Goal: Task Accomplishment & Management: Complete application form

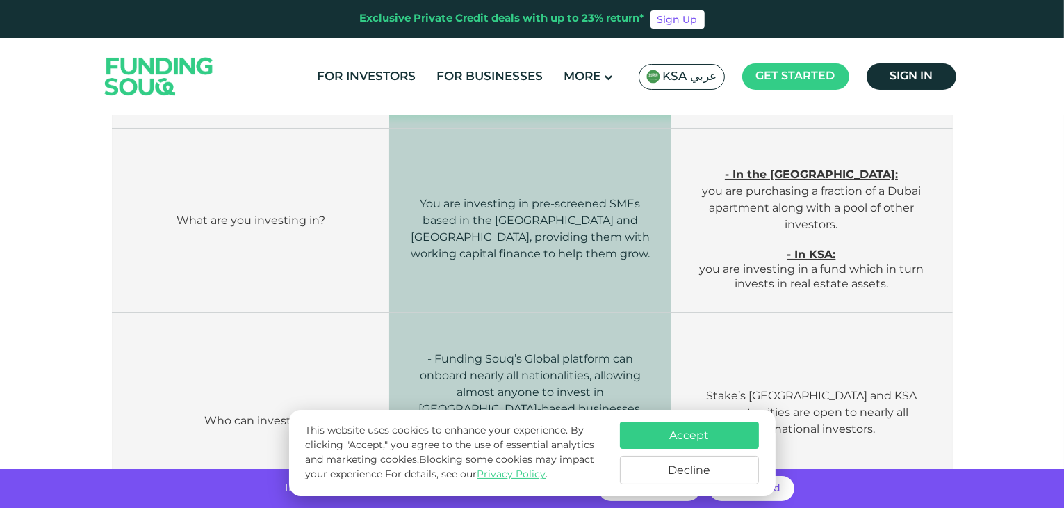
scroll to position [487, 0]
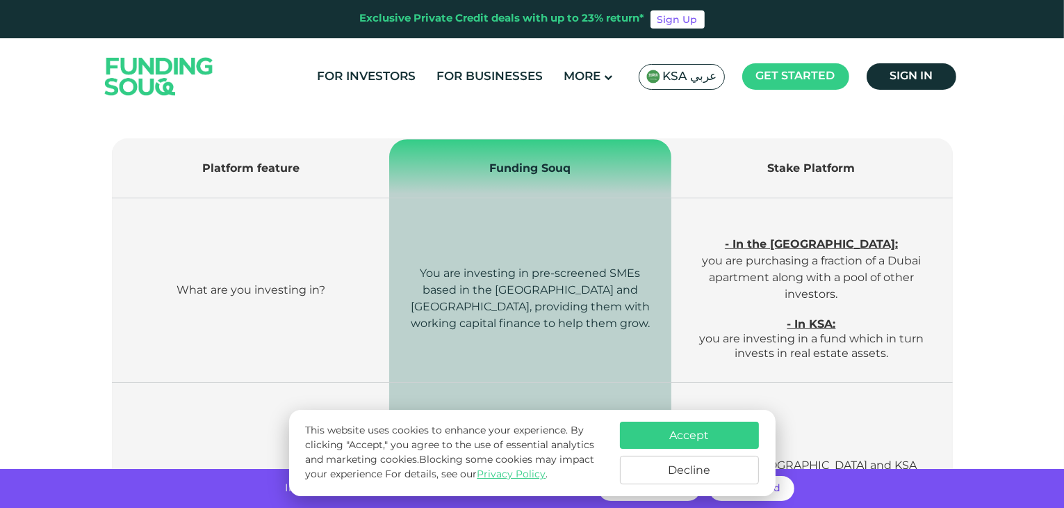
click at [688, 431] on button "Accept" at bounding box center [689, 434] width 139 height 27
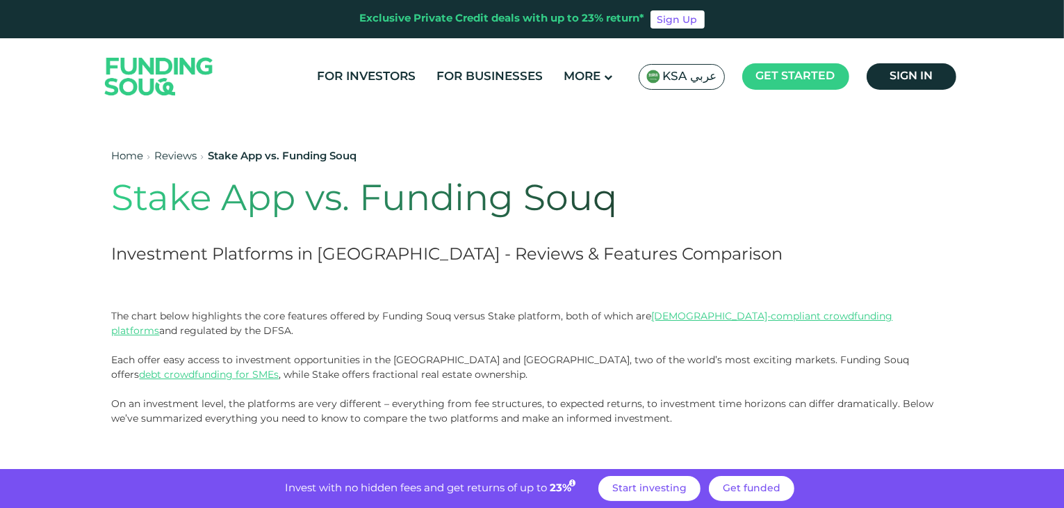
scroll to position [0, 0]
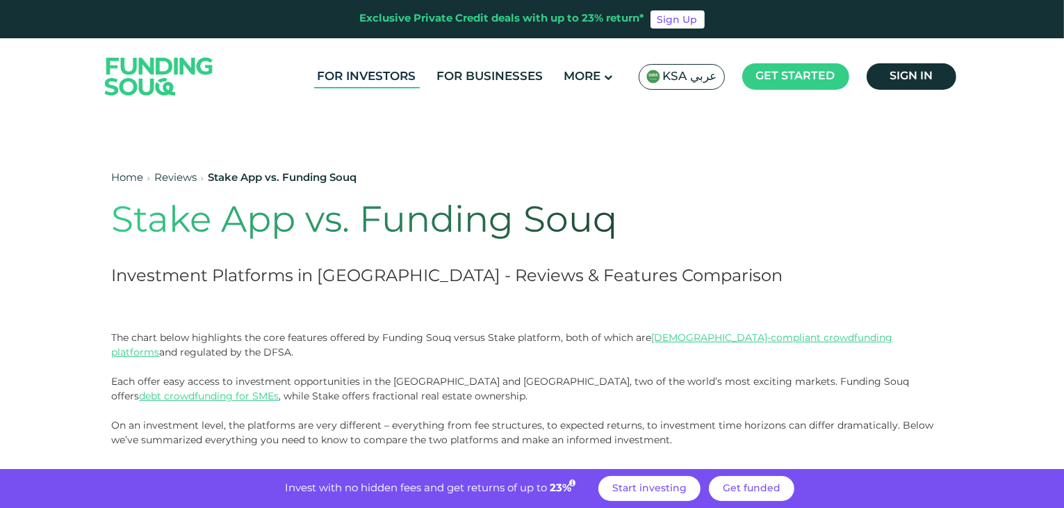
click at [398, 81] on link "For Investors" at bounding box center [367, 76] width 106 height 23
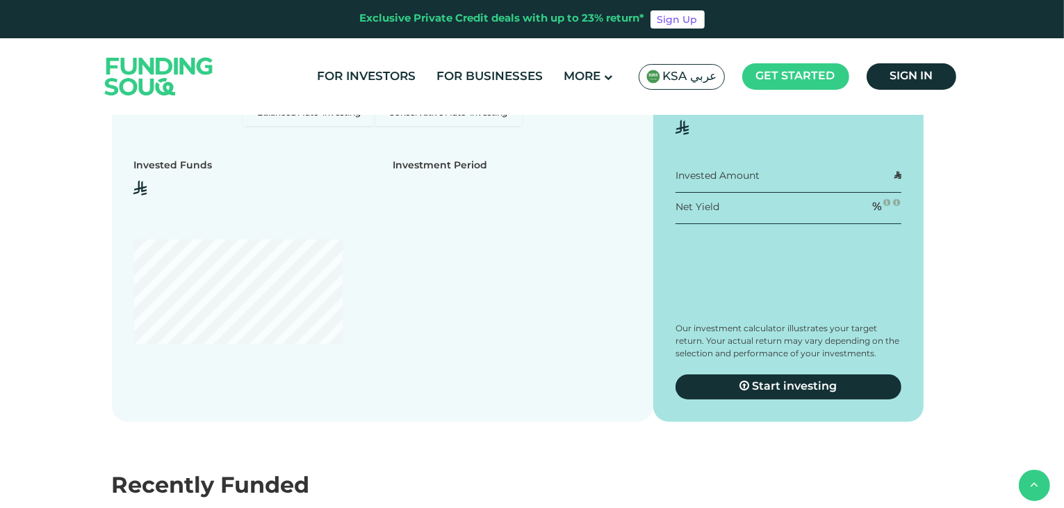
scroll to position [1530, 0]
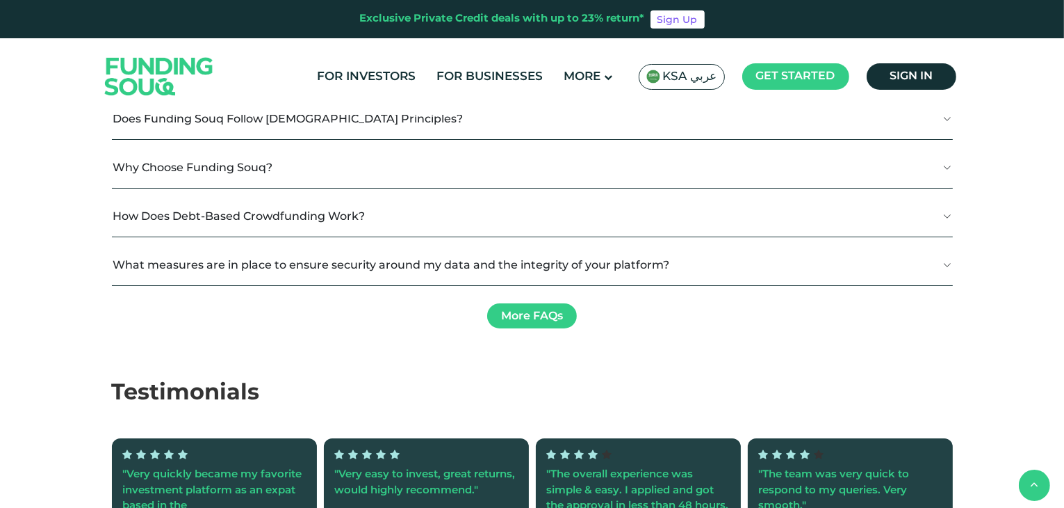
type tc-range-slider "4"
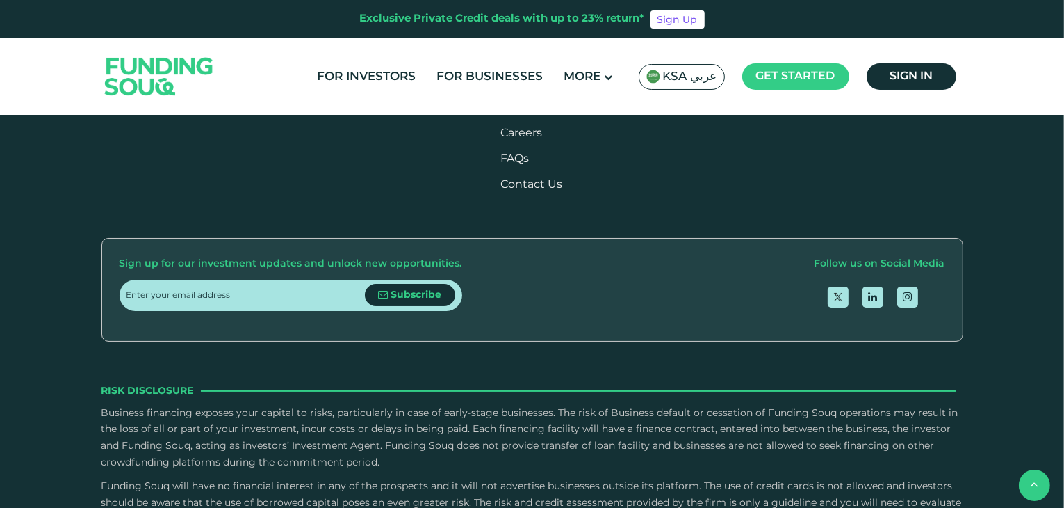
scroll to position [3198, 0]
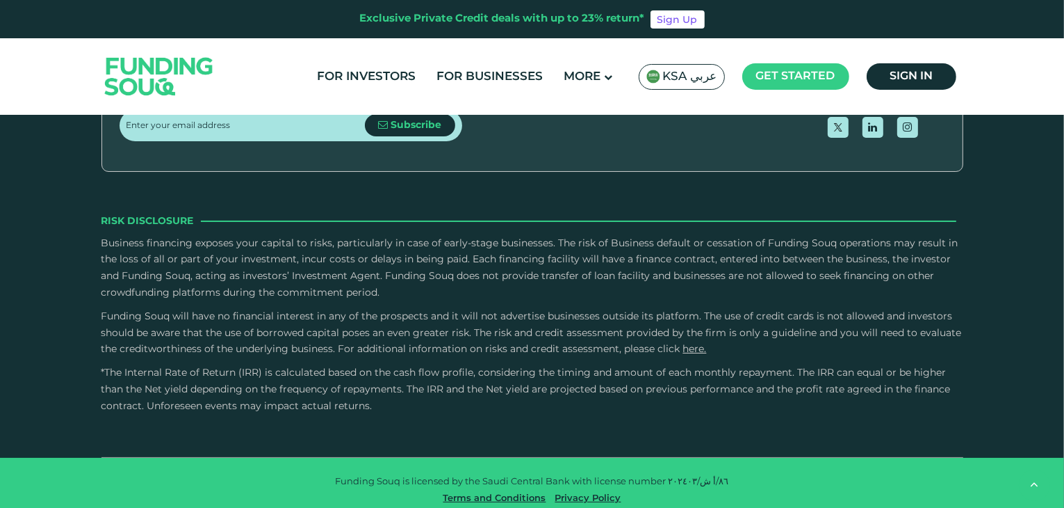
scroll to position [3337, 0]
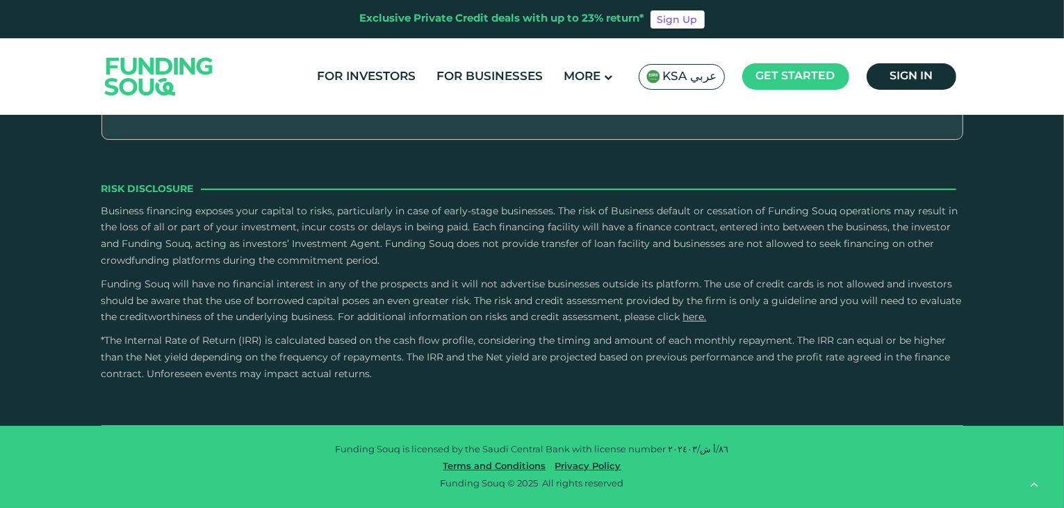
scroll to position [3755, 0]
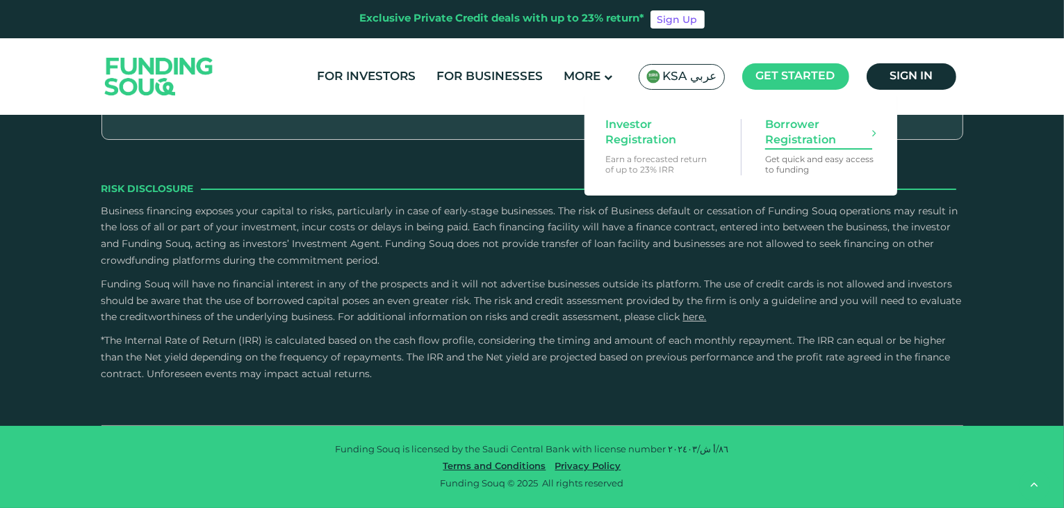
click at [793, 140] on span "Borrower Registration" at bounding box center [819, 133] width 107 height 31
click at [776, 79] on span "Get started" at bounding box center [795, 76] width 79 height 10
click at [698, 140] on span "Investor Registration" at bounding box center [659, 133] width 107 height 31
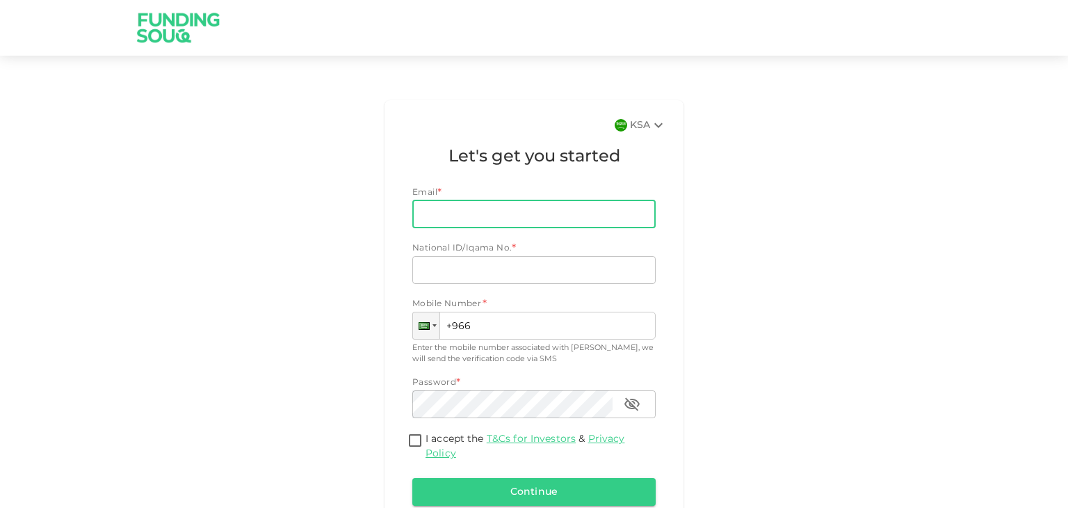
click at [528, 219] on input "Email" at bounding box center [526, 214] width 228 height 28
type input "[EMAIL_ADDRESS][DOMAIN_NAME]"
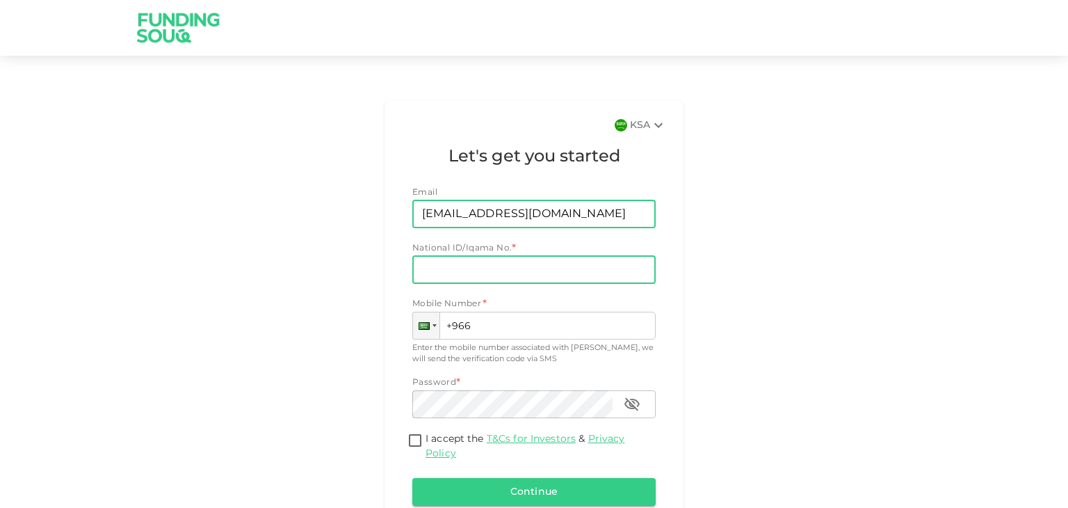
click at [495, 275] on input "National ID/Iqama No." at bounding box center [533, 270] width 243 height 28
type input "238"
drag, startPoint x: 603, startPoint y: 213, endPoint x: 286, endPoint y: 189, distance: 318.0
click at [289, 193] on div "KSA Let's get you started Email Email [EMAIL_ADDRESS][DOMAIN_NAME] Email Nation…" at bounding box center [534, 329] width 793 height 469
type input "[EMAIL_ADDRESS][DOMAIN_NAME]"
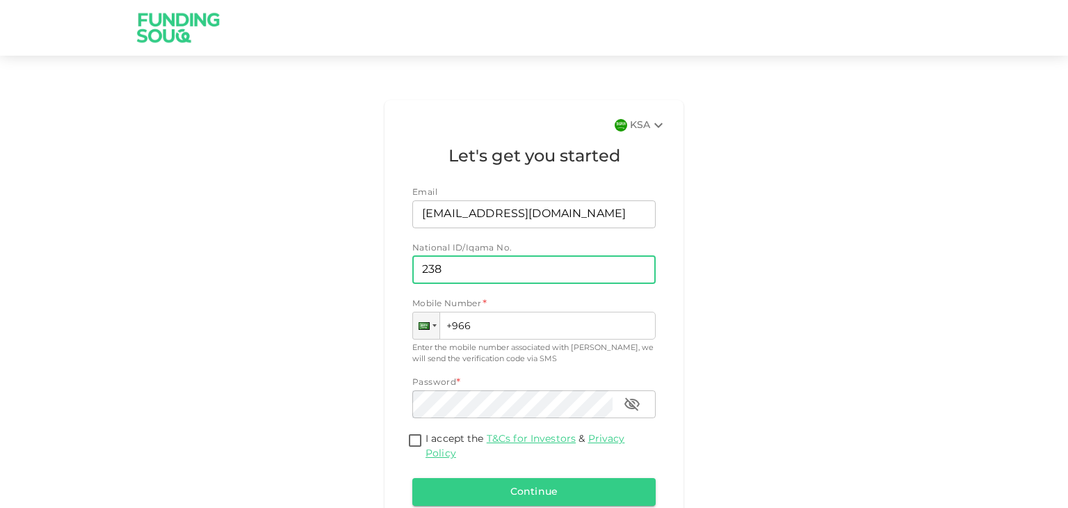
drag, startPoint x: 536, startPoint y: 266, endPoint x: 424, endPoint y: 269, distance: 112.0
click at [424, 269] on input "238" at bounding box center [533, 270] width 243 height 28
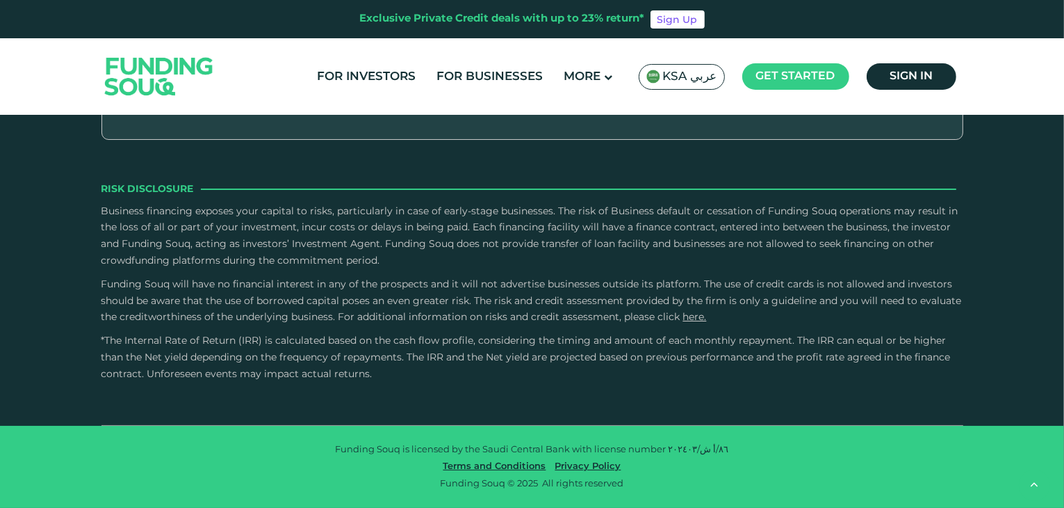
scroll to position [3129, 0]
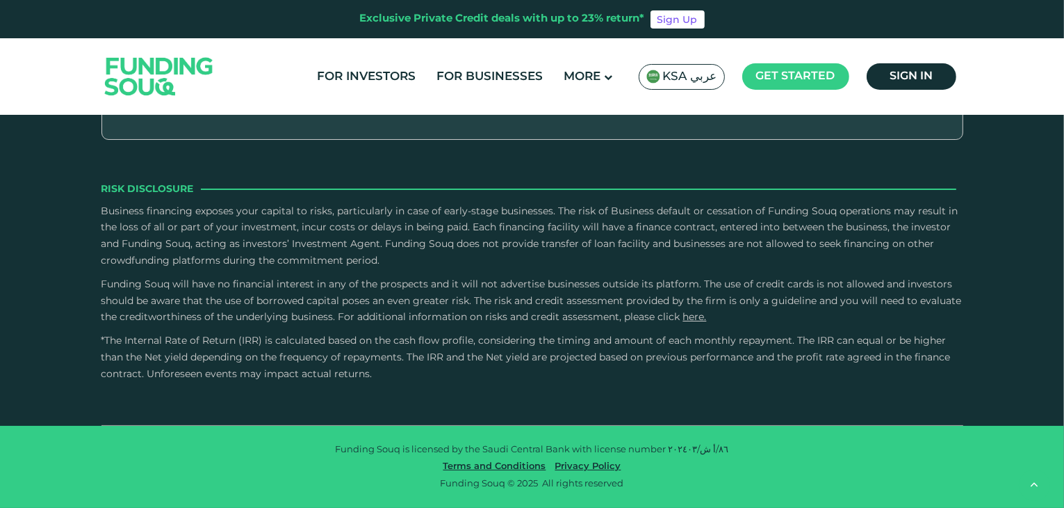
scroll to position [3963, 0]
click at [0, 0] on input "Credit History and Risk" at bounding box center [0, 0] width 0 height 0
click at [373, 53] on label "Owner Character and Commitment" at bounding box center [532, 32] width 841 height 41
click at [0, 0] on input "Owner Character and Commitment" at bounding box center [0, 0] width 0 height 0
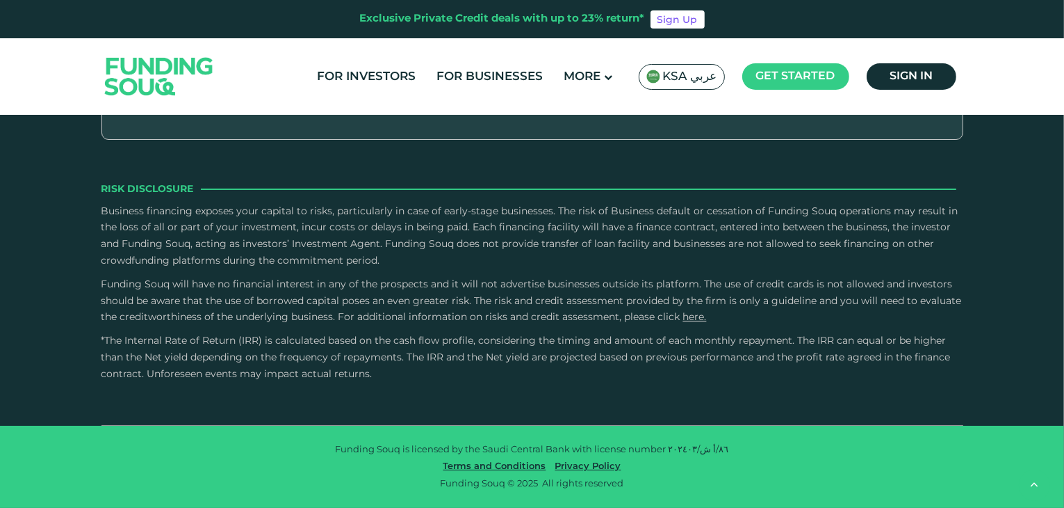
scroll to position [4172, 0]
click at [358, 293] on label "External Sources" at bounding box center [532, 272] width 841 height 41
click at [0, 0] on input "External Sources" at bounding box center [0, 0] width 0 height 0
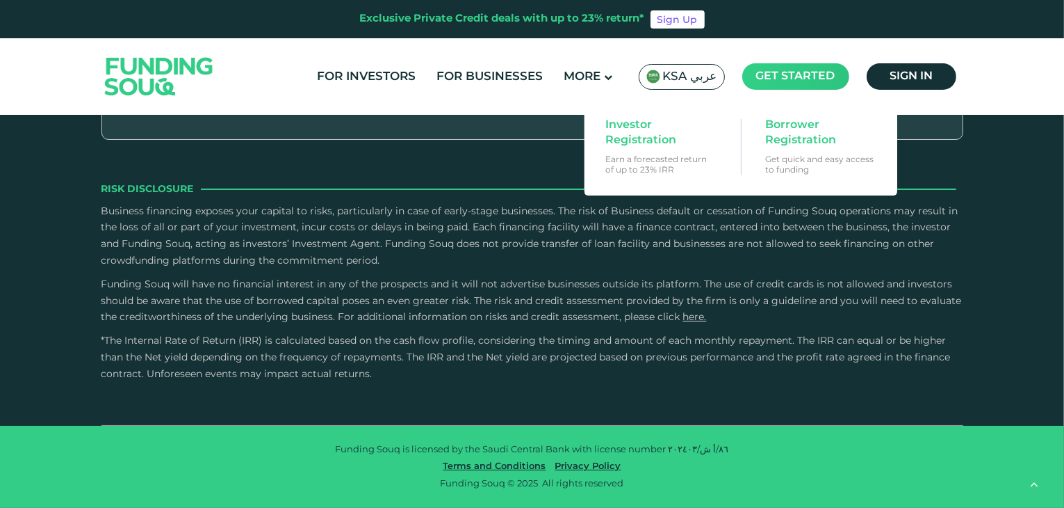
click at [800, 88] on main "Get started" at bounding box center [796, 76] width 107 height 26
click at [793, 72] on span "Get started" at bounding box center [795, 76] width 79 height 10
click at [760, 72] on span "Get started" at bounding box center [795, 76] width 79 height 10
click at [767, 129] on span "Borrower Registration" at bounding box center [819, 133] width 107 height 31
